Goal: Task Accomplishment & Management: Manage account settings

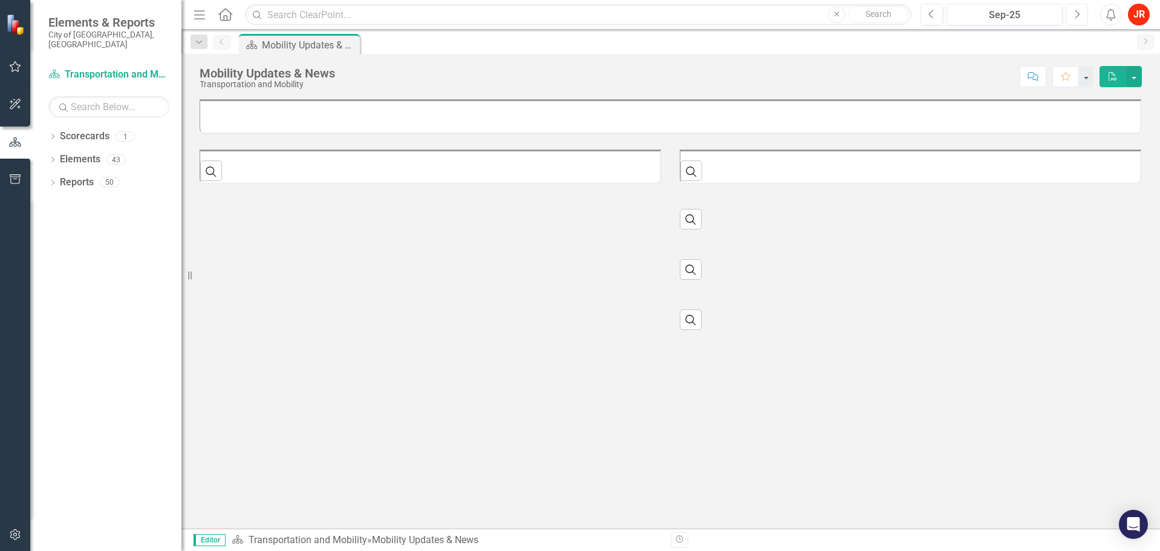
click at [1079, 12] on icon "Next" at bounding box center [1077, 14] width 7 height 11
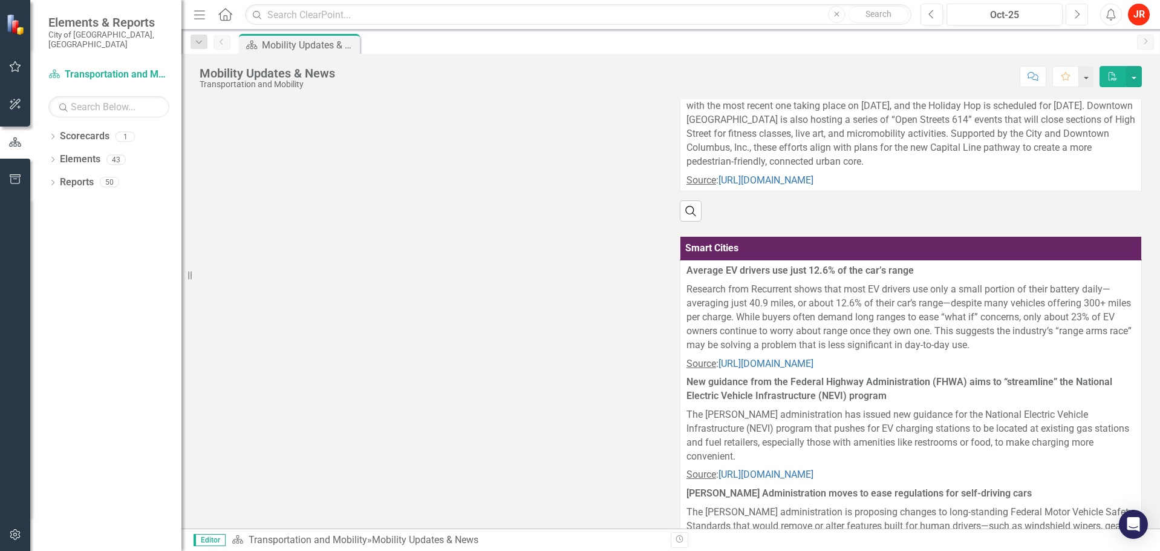
scroll to position [423, 0]
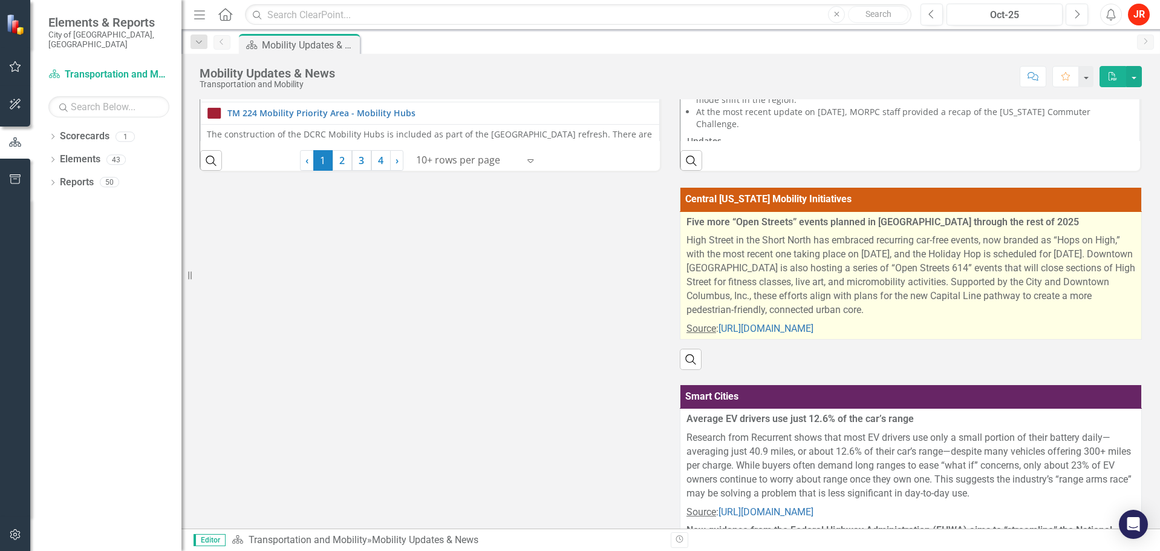
click at [725, 293] on p "High Street in the Short North has embraced recurring car-free events, now bran…" at bounding box center [911, 275] width 449 height 88
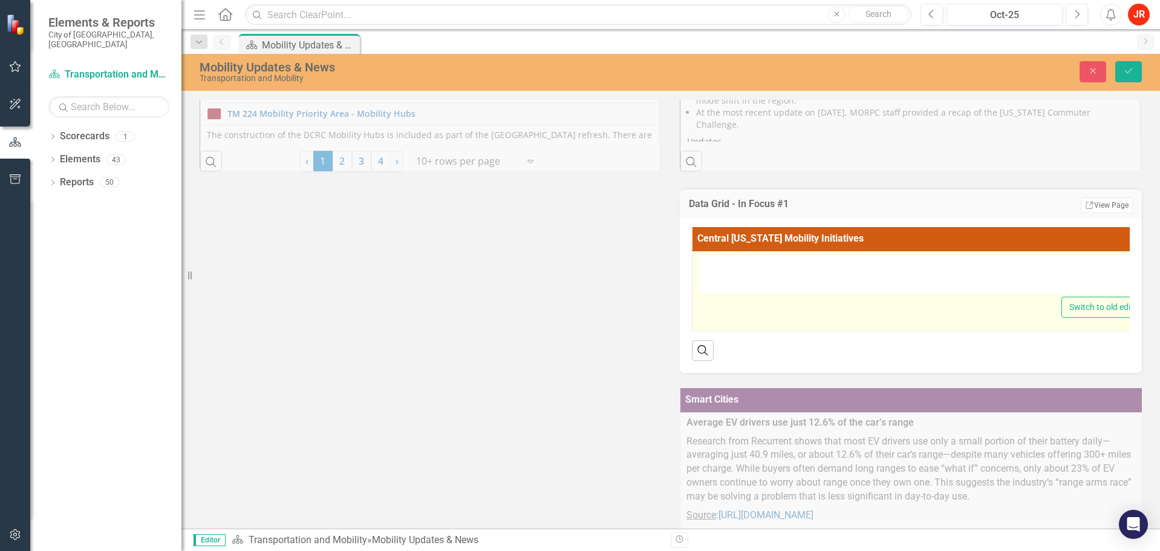
type textarea "<p><strong>Five more &ldquo;Open Streets&rdquo; events planned in [GEOGRAPHIC_D…"
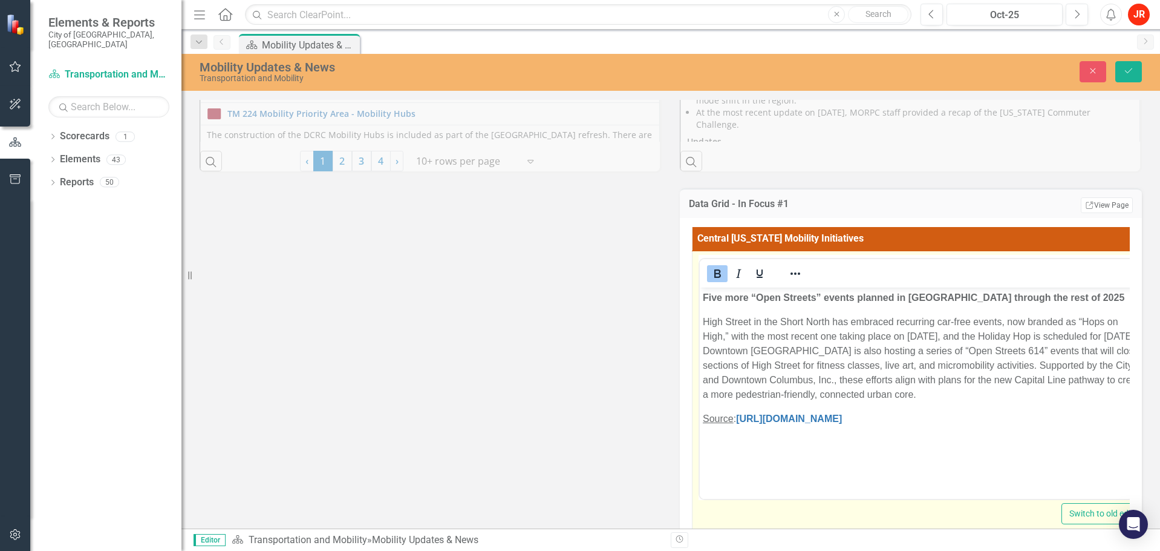
scroll to position [0, 0]
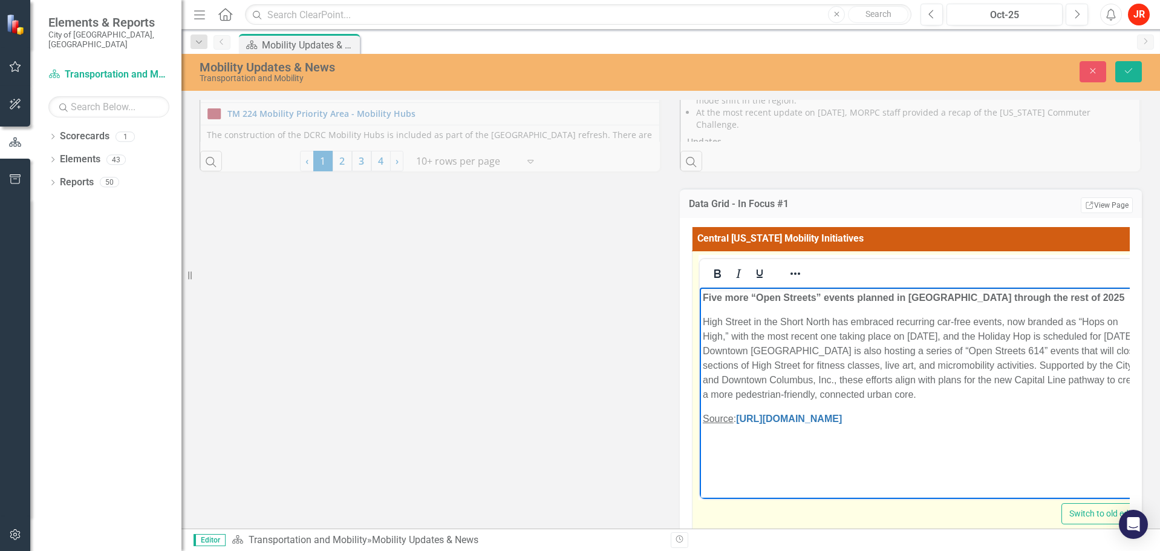
click at [756, 353] on p "High Street in the Short North has embraced recurring car-free events, now bran…" at bounding box center [924, 358] width 442 height 87
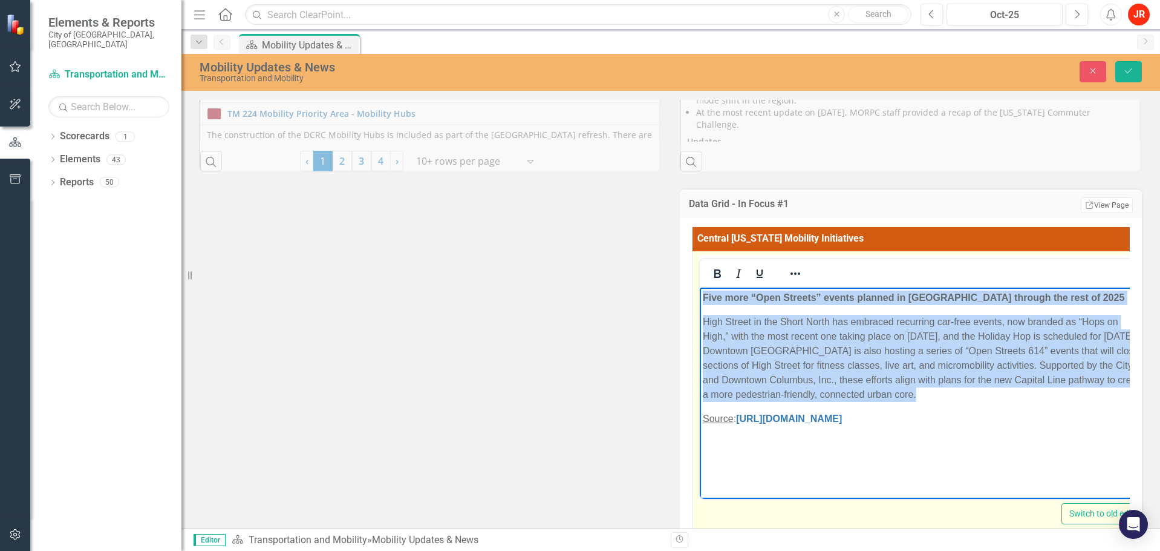
paste body "Rich Text Area. Press ALT-0 for help."
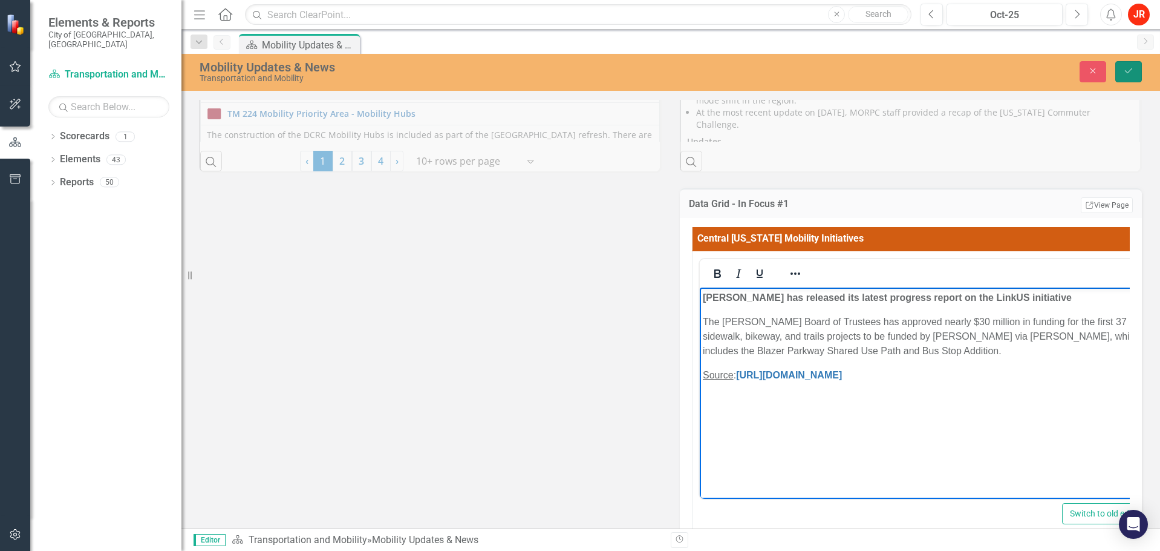
drag, startPoint x: 1131, startPoint y: 76, endPoint x: 1096, endPoint y: 88, distance: 36.9
click at [1131, 76] on button "Save" at bounding box center [1129, 71] width 27 height 21
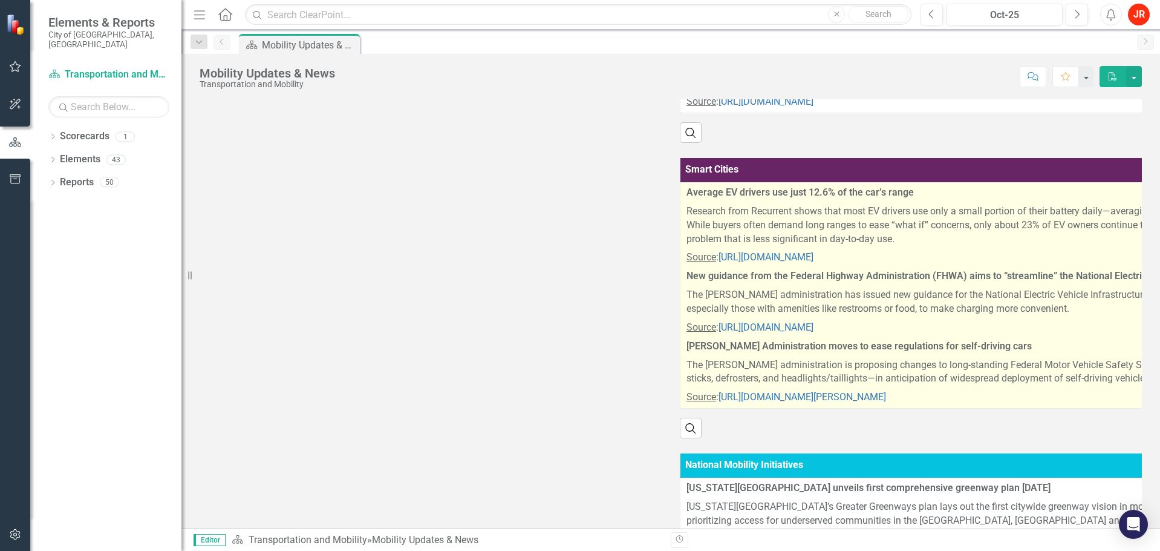
scroll to position [605, 0]
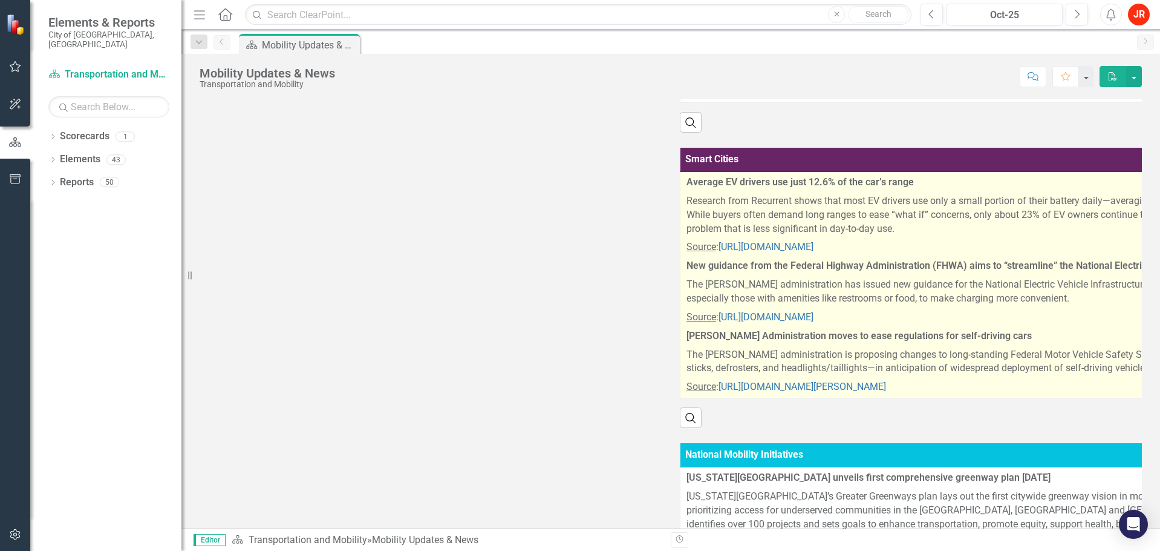
click at [714, 220] on p "Research from Recurrent shows that most EV drivers use only a small portion of …" at bounding box center [1150, 215] width 927 height 47
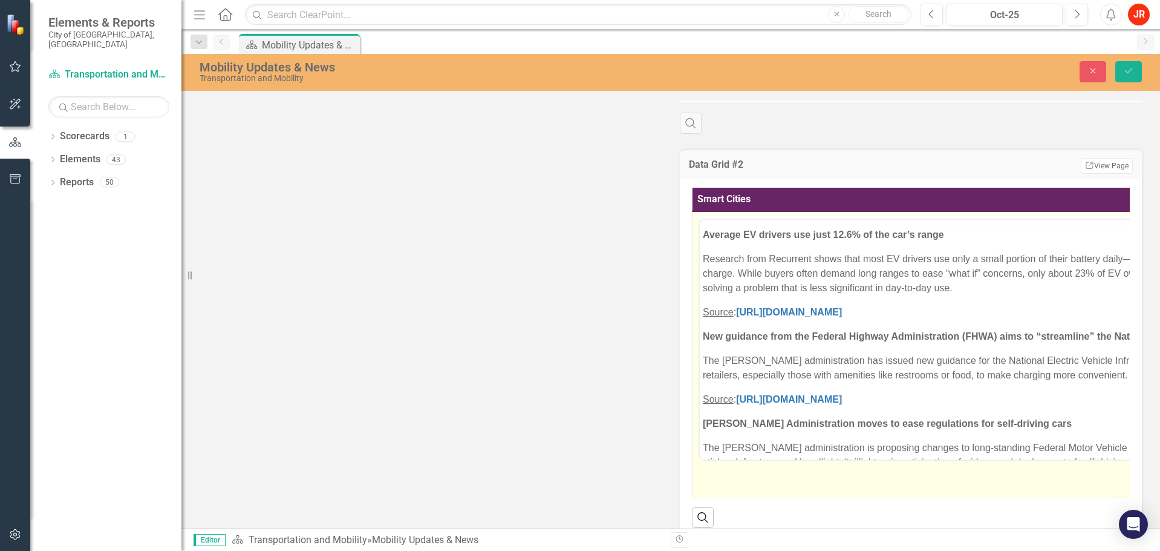
scroll to position [0, 0]
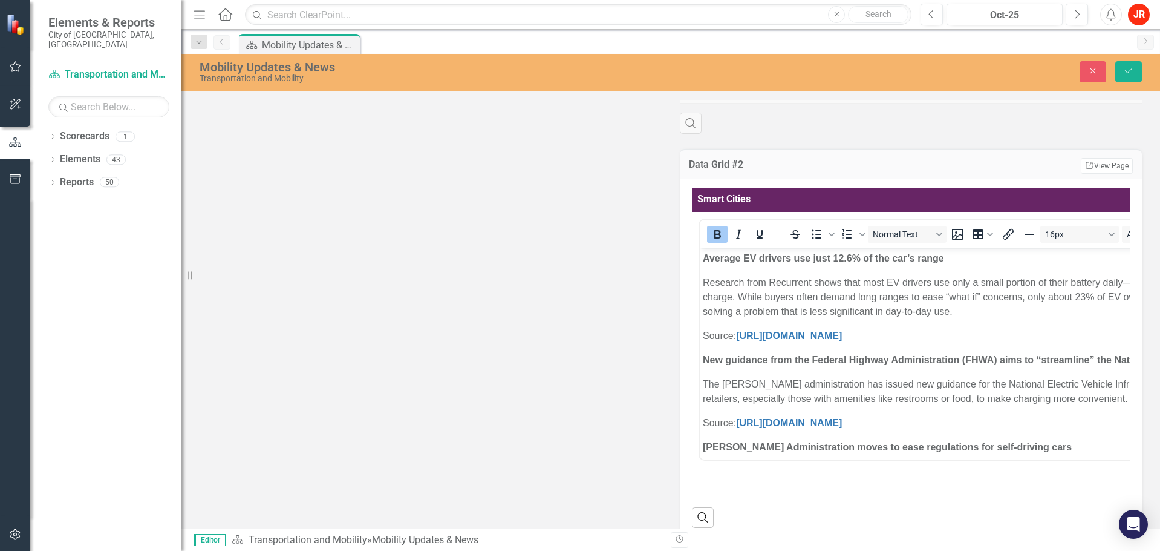
click at [753, 296] on p "Research from Recurrent shows that most EV drivers use only a small portion of …" at bounding box center [1163, 297] width 921 height 44
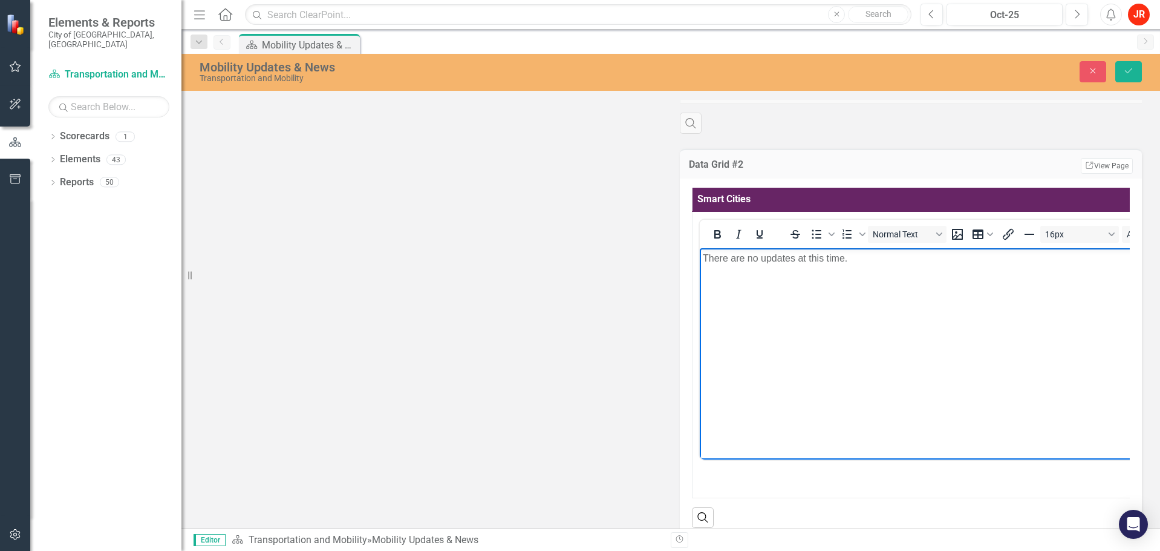
click at [759, 295] on body "There are no updates at this time." at bounding box center [1174, 337] width 949 height 181
click at [1127, 69] on icon "Save" at bounding box center [1128, 71] width 11 height 8
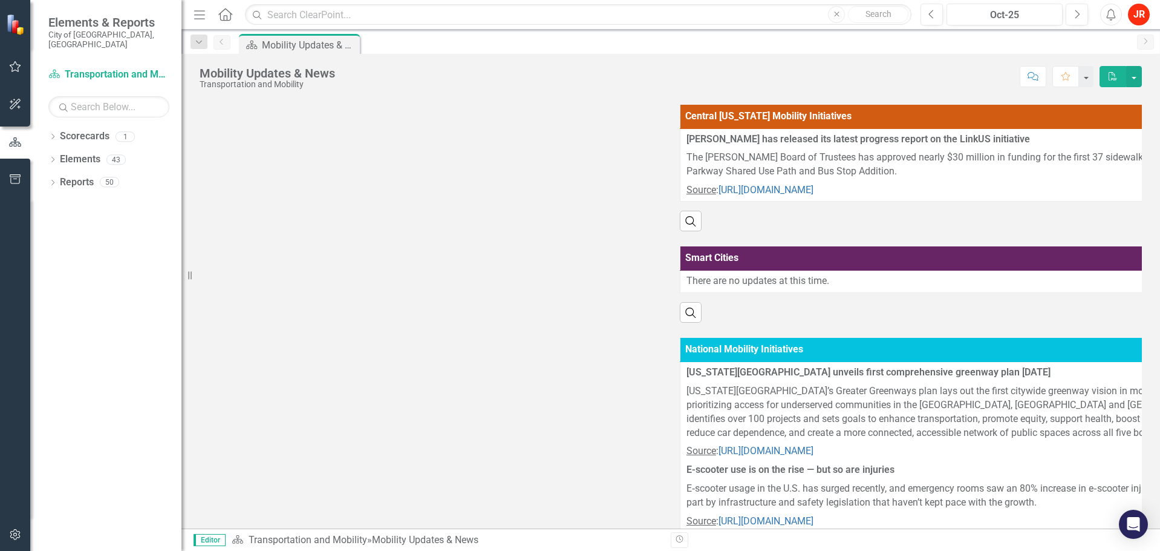
scroll to position [580, 0]
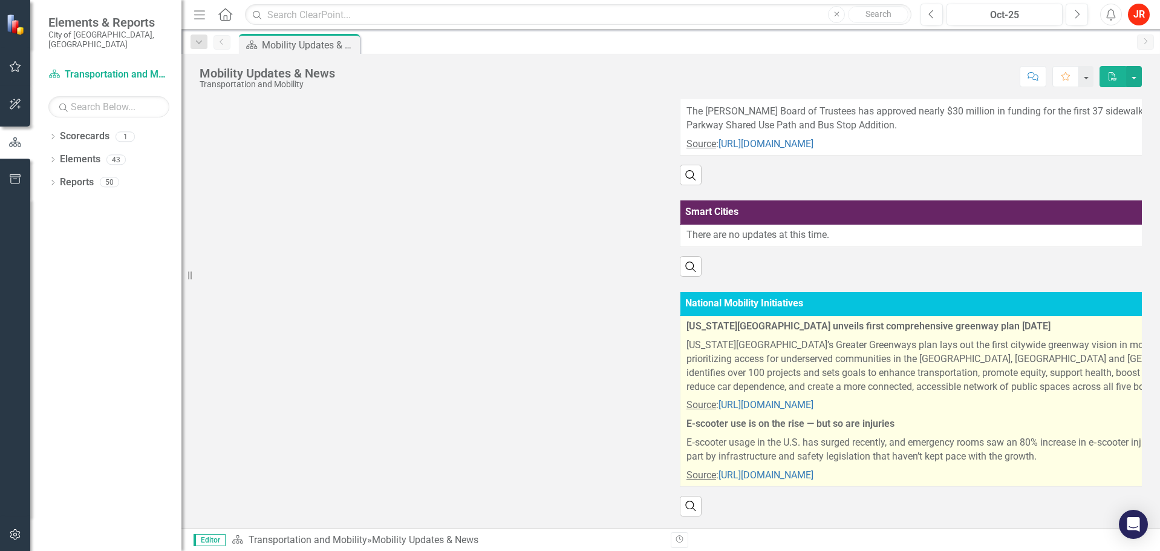
click at [721, 354] on p "[US_STATE][GEOGRAPHIC_DATA]’s Greater Greenways plan lays out the first citywid…" at bounding box center [1151, 366] width 928 height 60
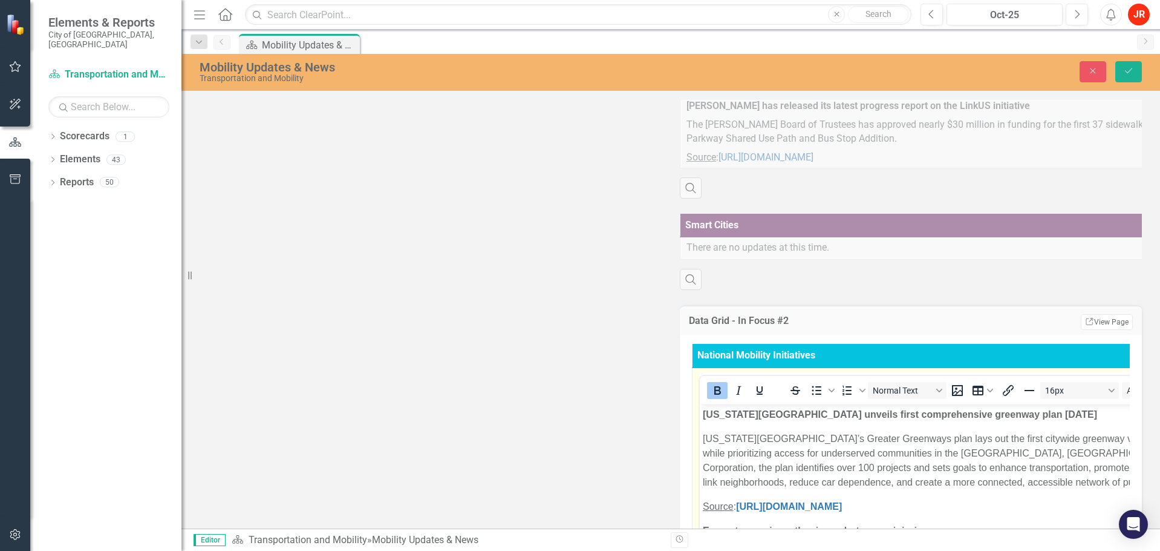
scroll to position [0, 0]
click at [736, 448] on p "[US_STATE][GEOGRAPHIC_DATA]’s Greater Greenways plan lays out the first citywid…" at bounding box center [1163, 460] width 921 height 58
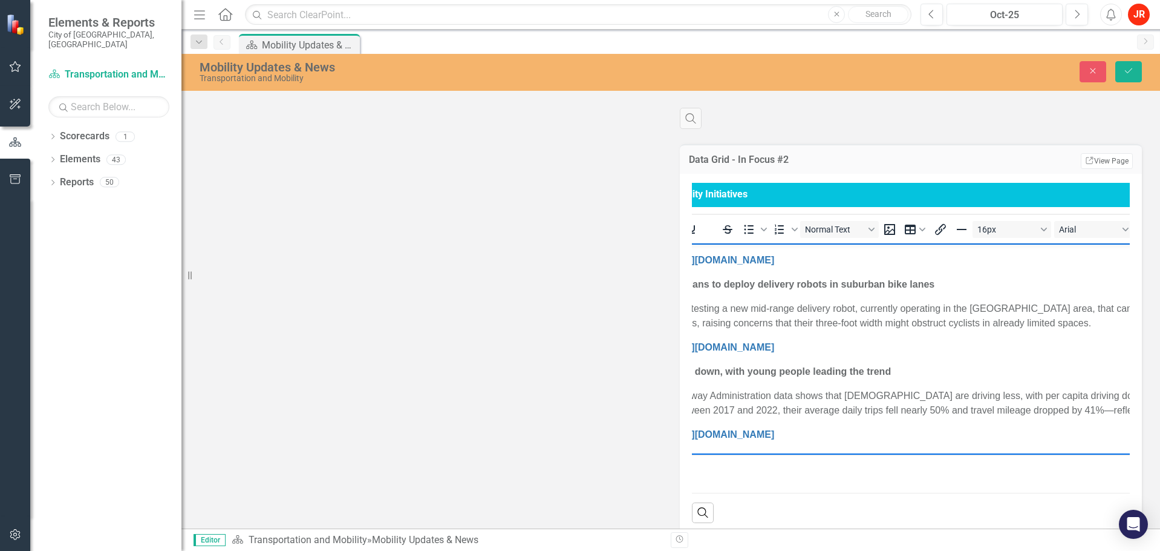
scroll to position [706, 0]
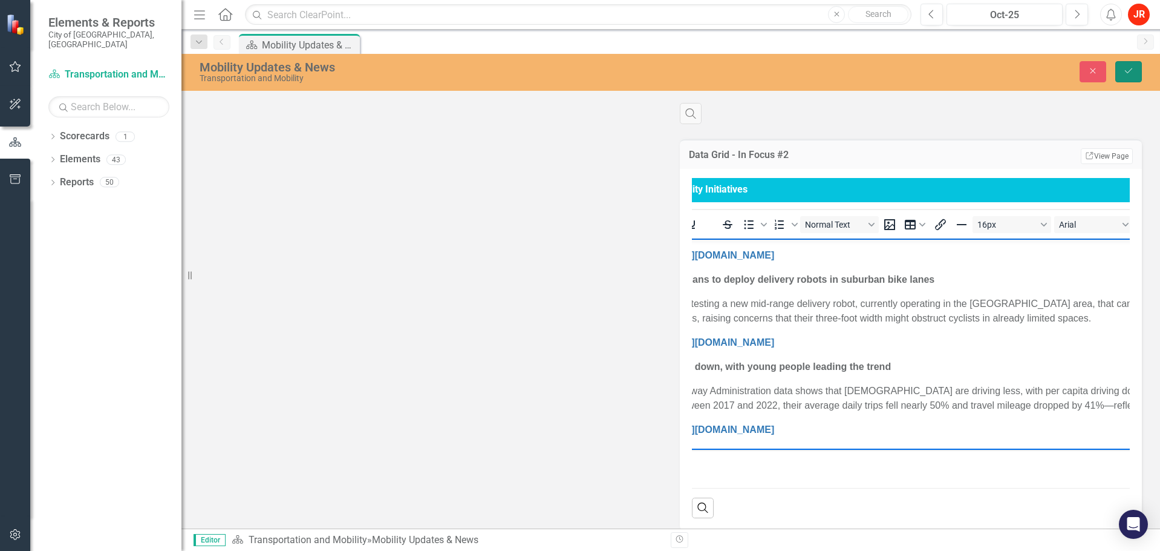
click at [1129, 72] on icon "Save" at bounding box center [1128, 71] width 11 height 8
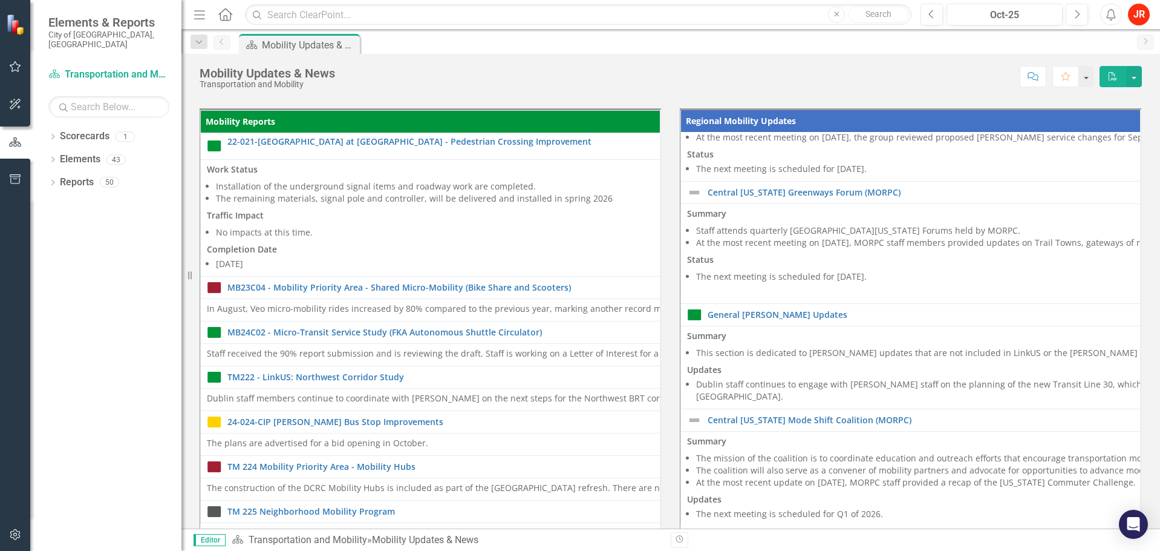
scroll to position [40, 0]
